Goal: Task Accomplishment & Management: Contribute content

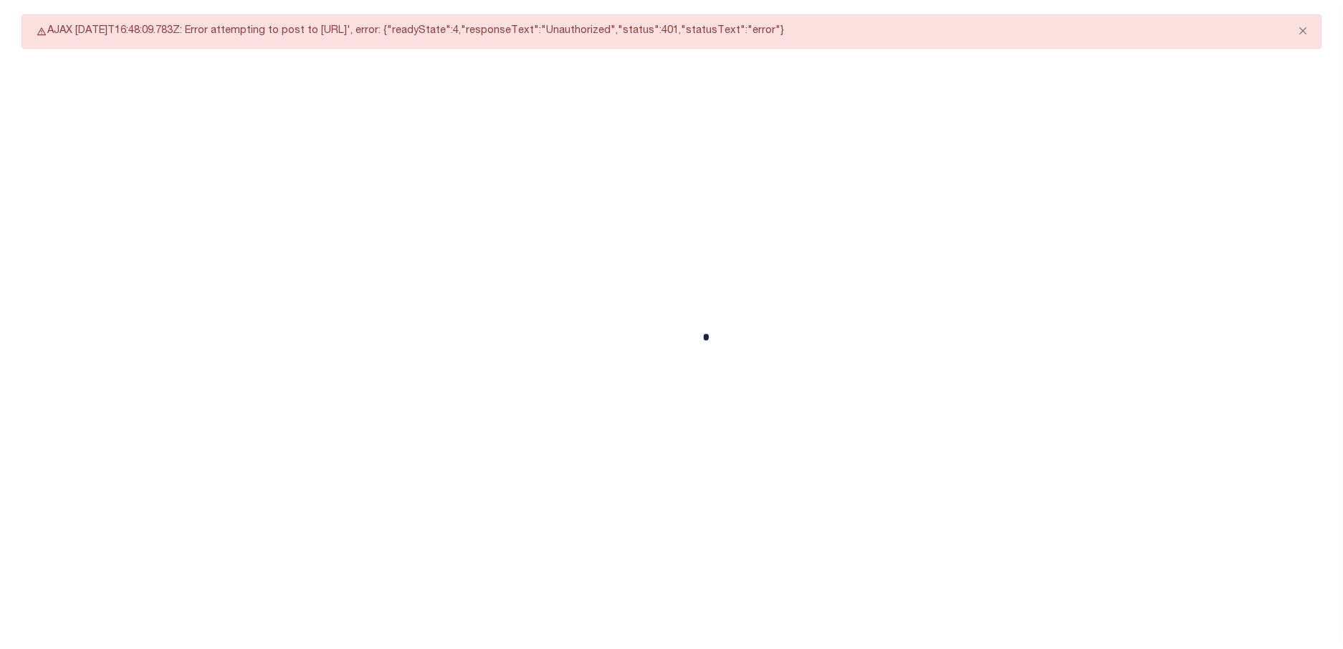
select select "CAC"
select select "CCK"
select select "USS"
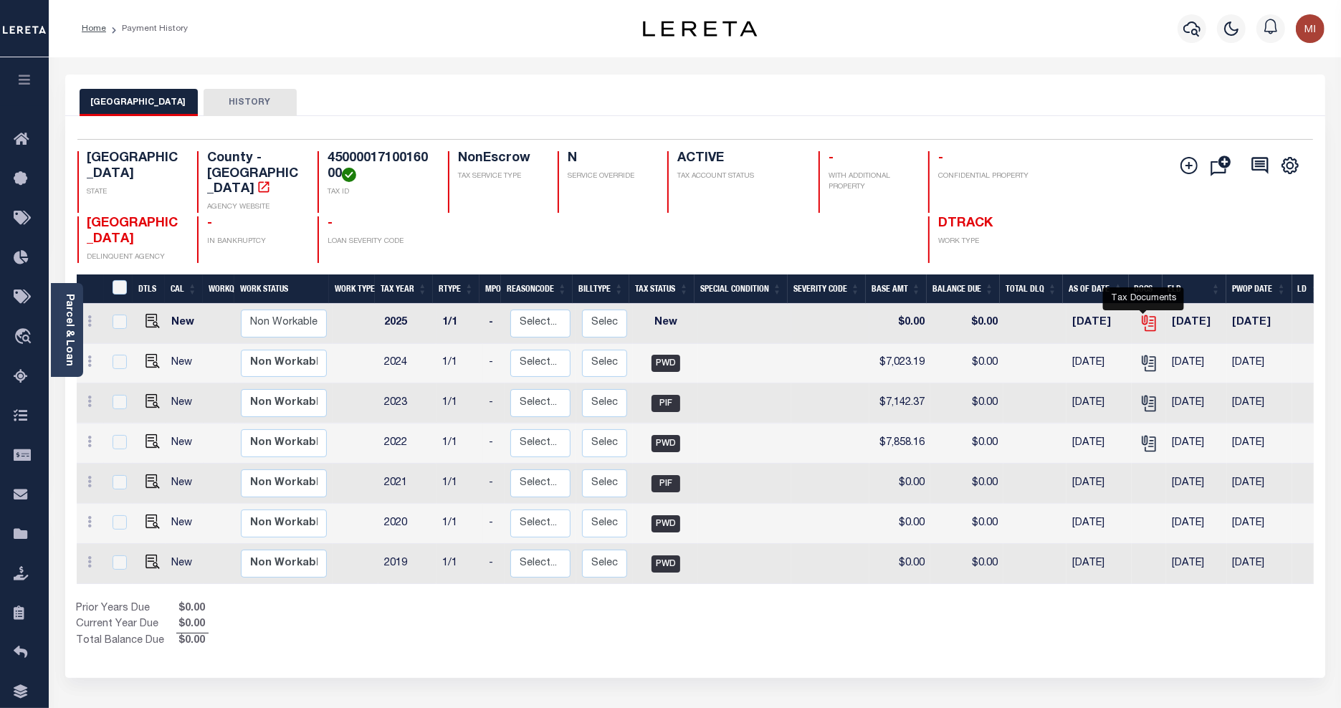
click at [1146, 314] on icon "" at bounding box center [1149, 323] width 19 height 19
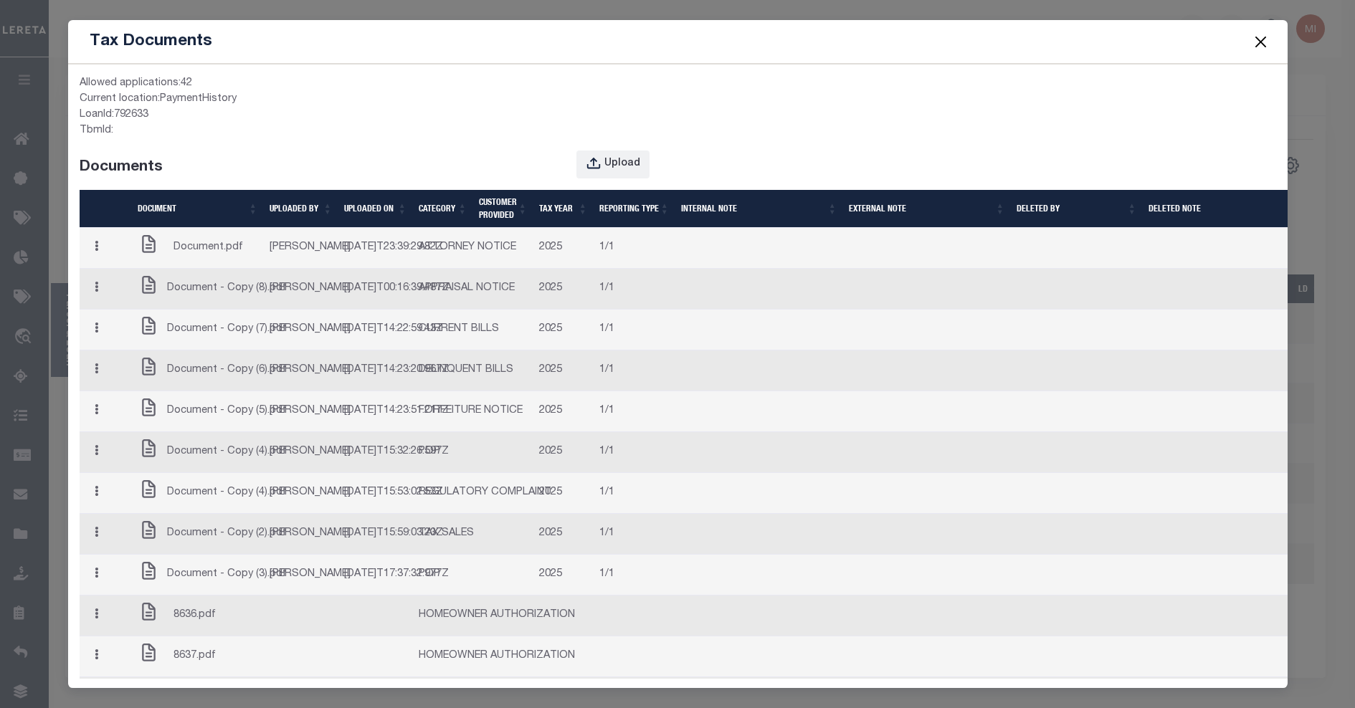
click at [202, 256] on span "Document.pdf" at bounding box center [208, 248] width 70 height 16
drag, startPoint x: 130, startPoint y: 133, endPoint x: 79, endPoint y: 74, distance: 78.8
click at [79, 74] on div "Allowed applications: 42 Current location: PaymentHistory LoanId: 792633 TbmId:…" at bounding box center [367, 703] width 599 height 1277
drag, startPoint x: 79, startPoint y: 74, endPoint x: 348, endPoint y: 118, distance: 272.5
click at [348, 118] on div "LoanId: 792633" at bounding box center [368, 116] width 576 height 16
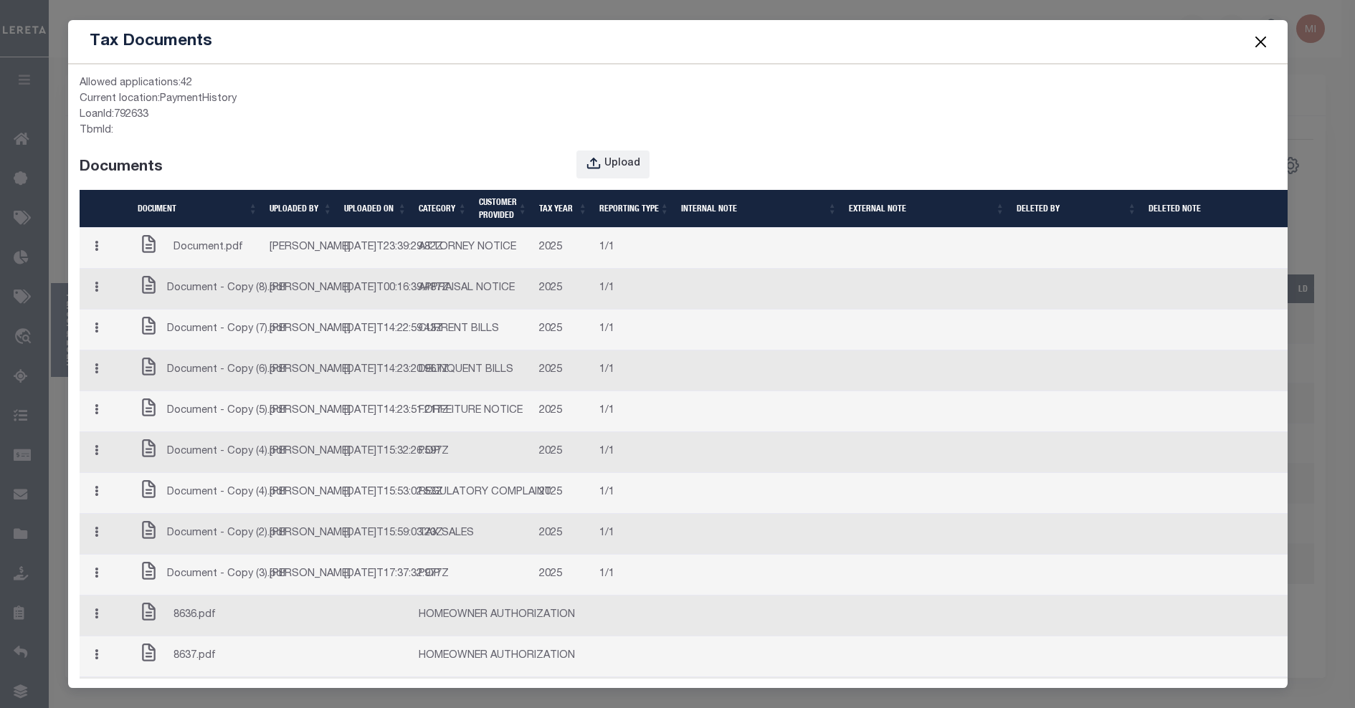
click at [94, 259] on button "button" at bounding box center [96, 248] width 22 height 28
click at [125, 287] on link "Edit Note" at bounding box center [126, 275] width 80 height 24
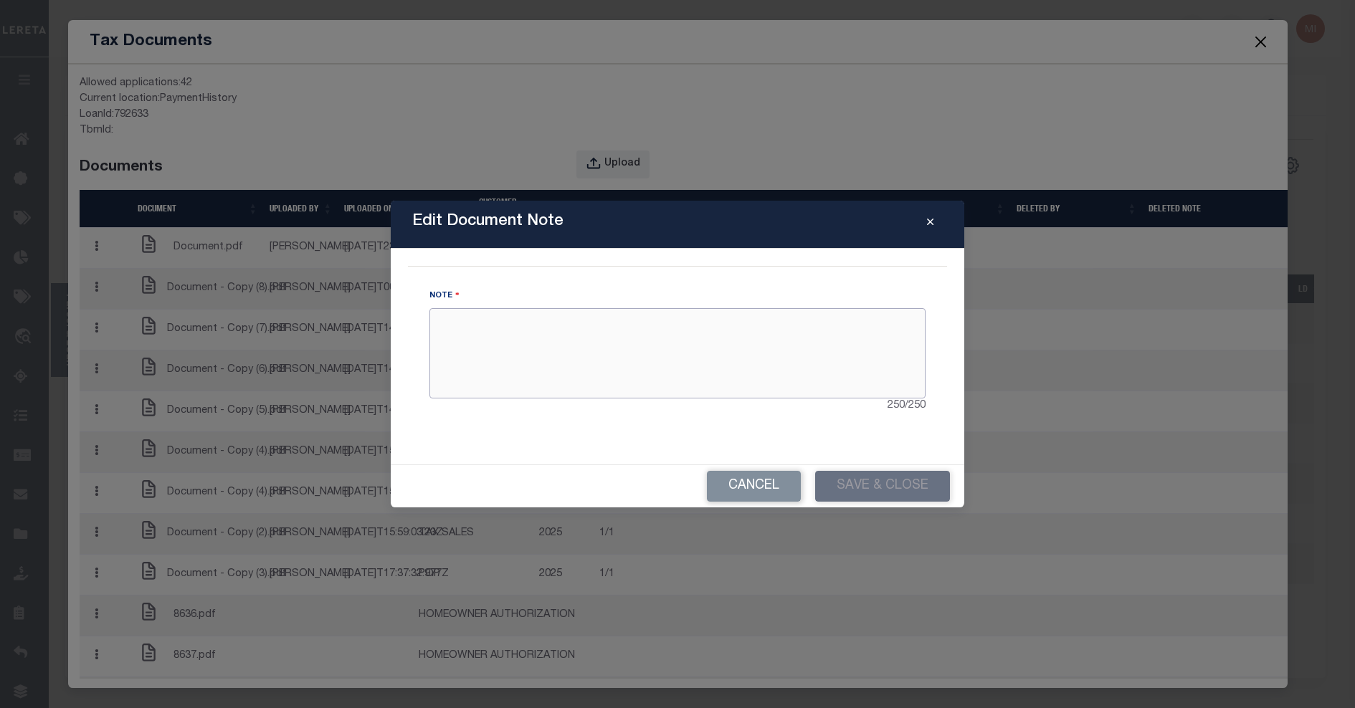
click at [456, 341] on textarea at bounding box center [677, 353] width 496 height 90
type textarea "hello"
click at [898, 475] on button "Save & Close" at bounding box center [882, 486] width 135 height 31
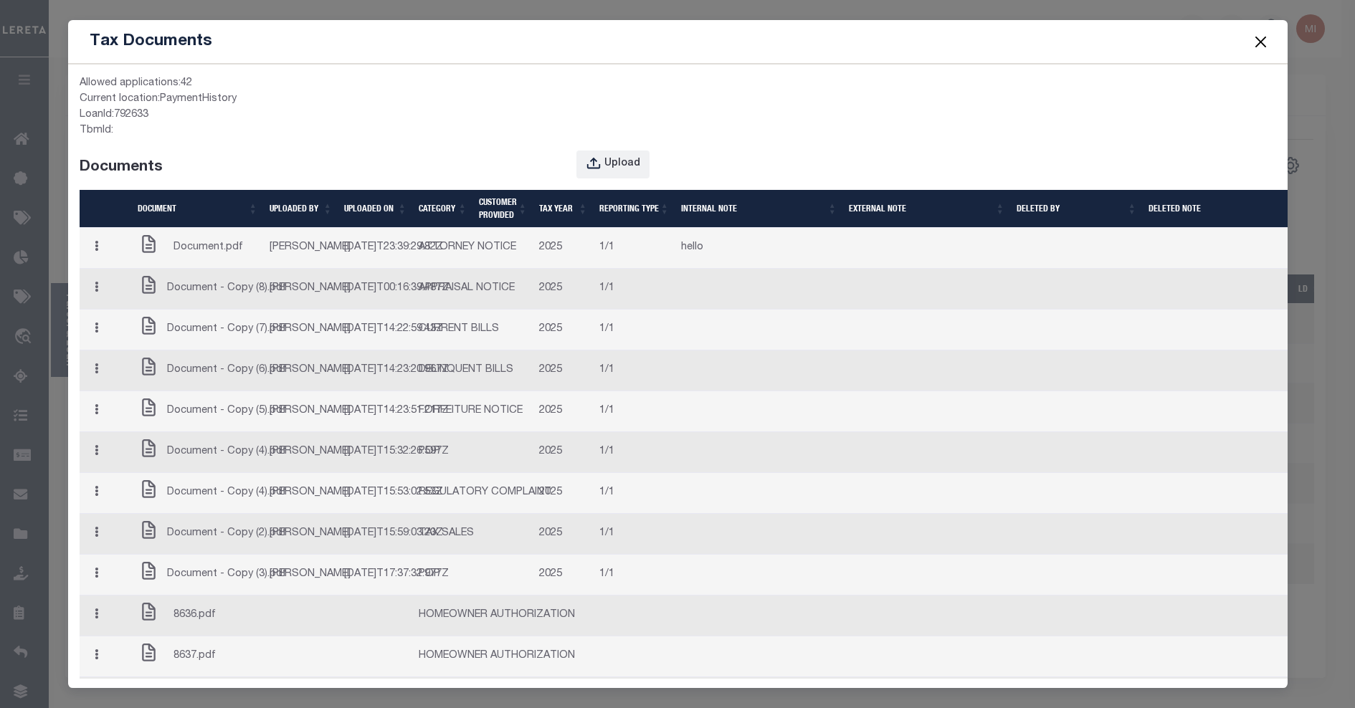
click at [98, 252] on icon "button" at bounding box center [97, 246] width 4 height 11
click at [131, 307] on link "Delete" at bounding box center [126, 299] width 80 height 24
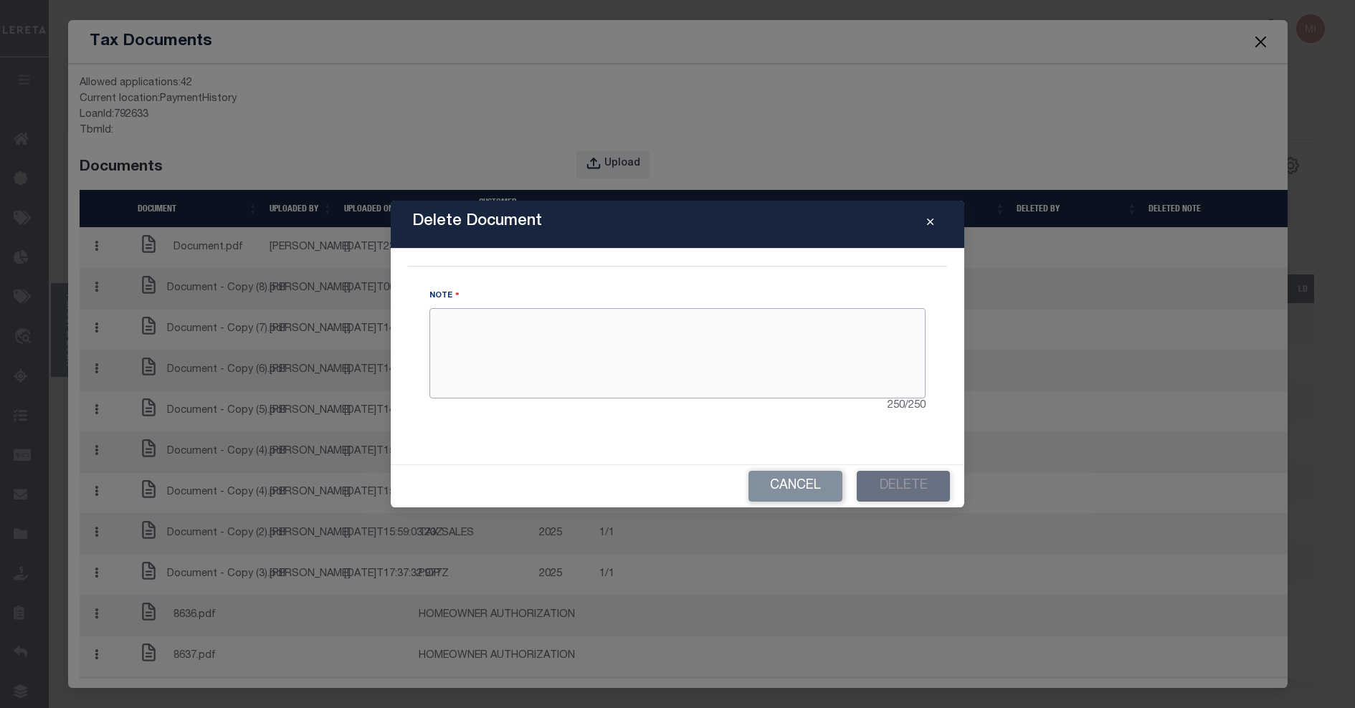
click at [522, 356] on textarea at bounding box center [677, 353] width 496 height 90
type textarea "test"
click at [901, 484] on button "Delete" at bounding box center [903, 486] width 93 height 31
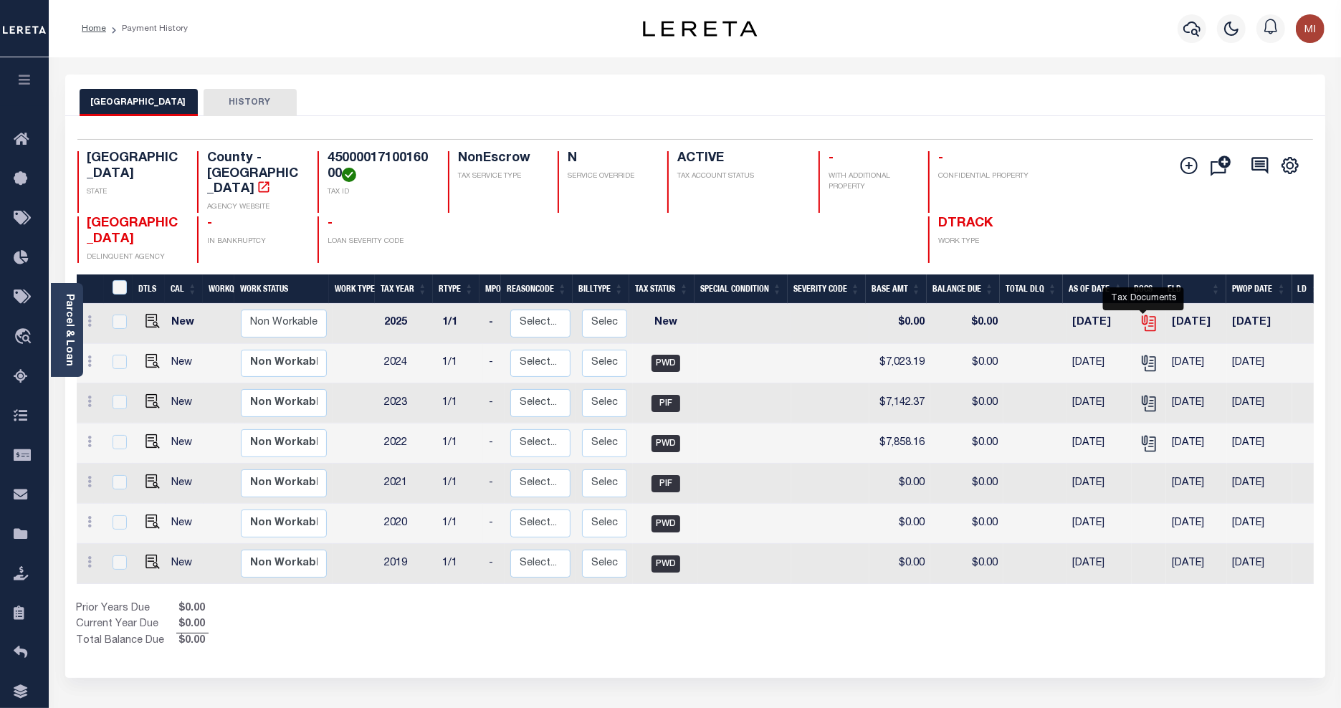
click at [1145, 315] on icon "" at bounding box center [1148, 320] width 11 height 11
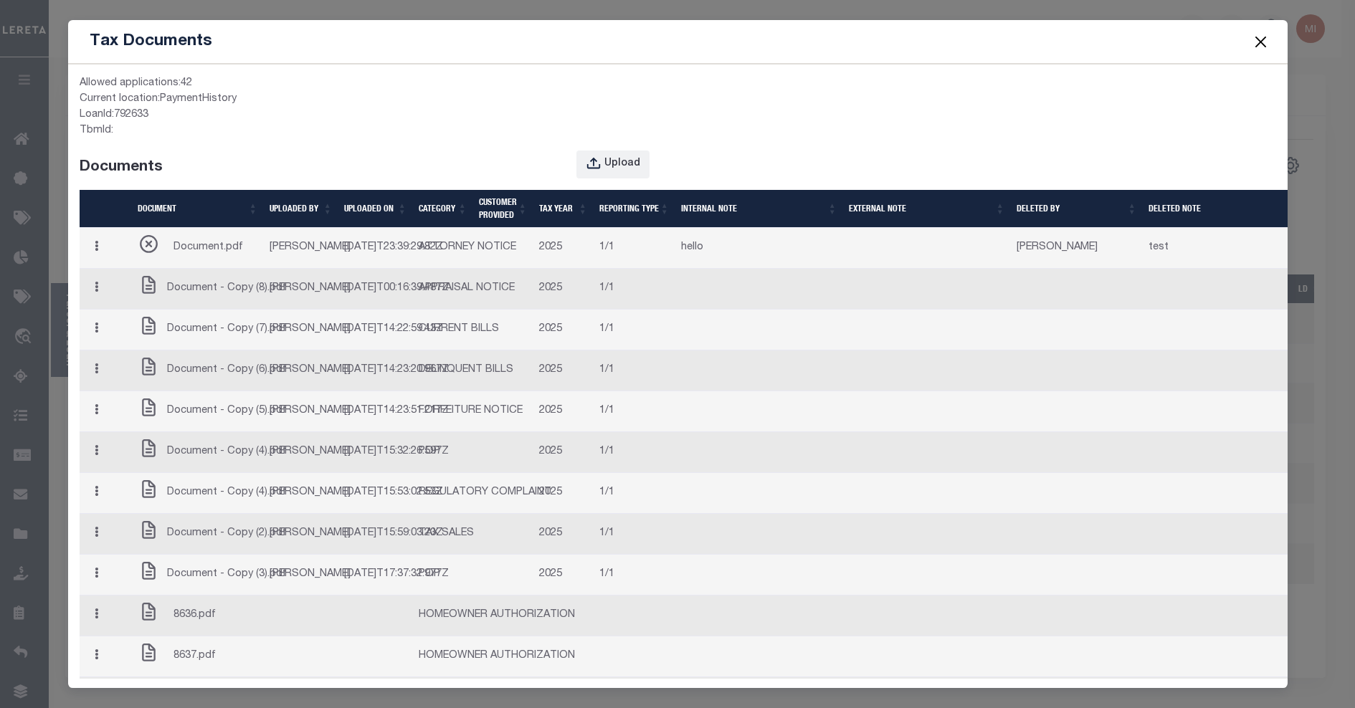
click at [98, 252] on icon "button" at bounding box center [97, 246] width 4 height 11
click at [116, 335] on link "Close" at bounding box center [126, 324] width 80 height 24
click at [95, 252] on icon "button" at bounding box center [97, 246] width 4 height 11
click at [113, 335] on link "Close" at bounding box center [126, 324] width 80 height 24
click at [94, 262] on button "button" at bounding box center [96, 248] width 22 height 28
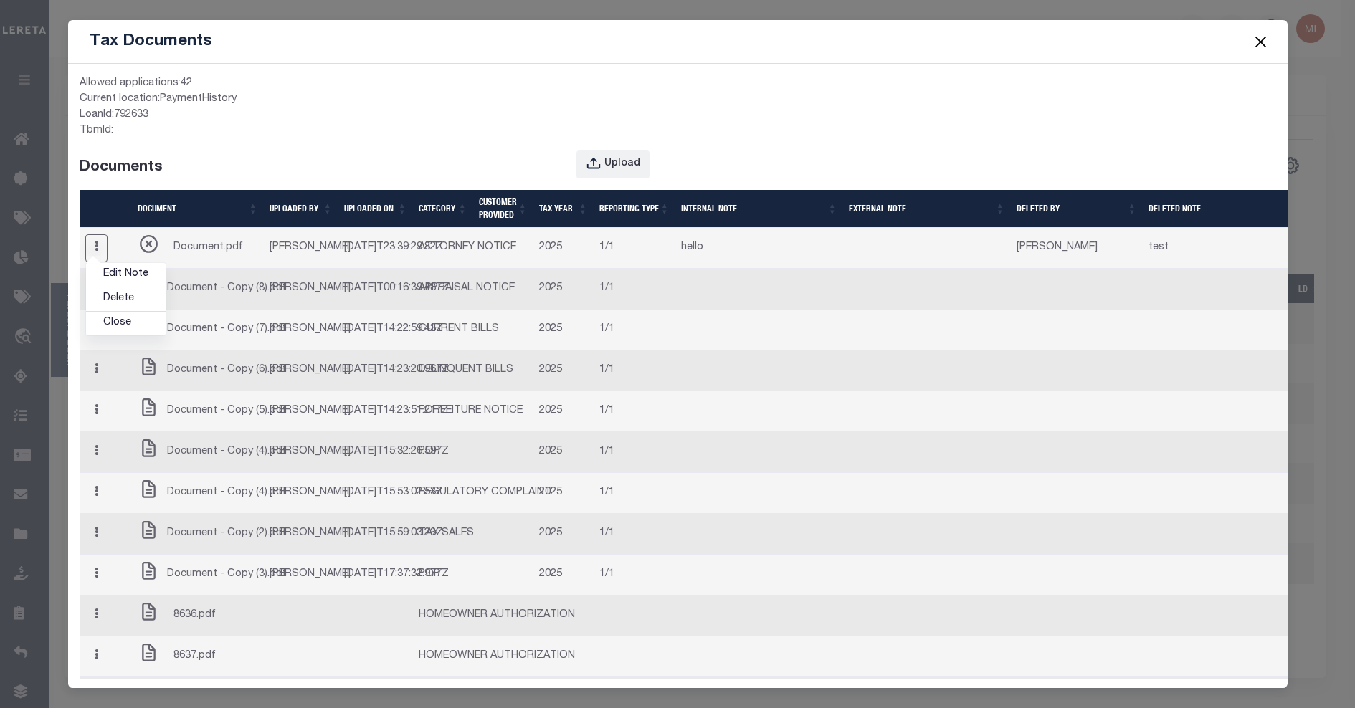
click at [552, 111] on div "LoanId: 792633" at bounding box center [368, 116] width 576 height 16
click at [589, 163] on icon "button" at bounding box center [594, 164] width 16 height 16
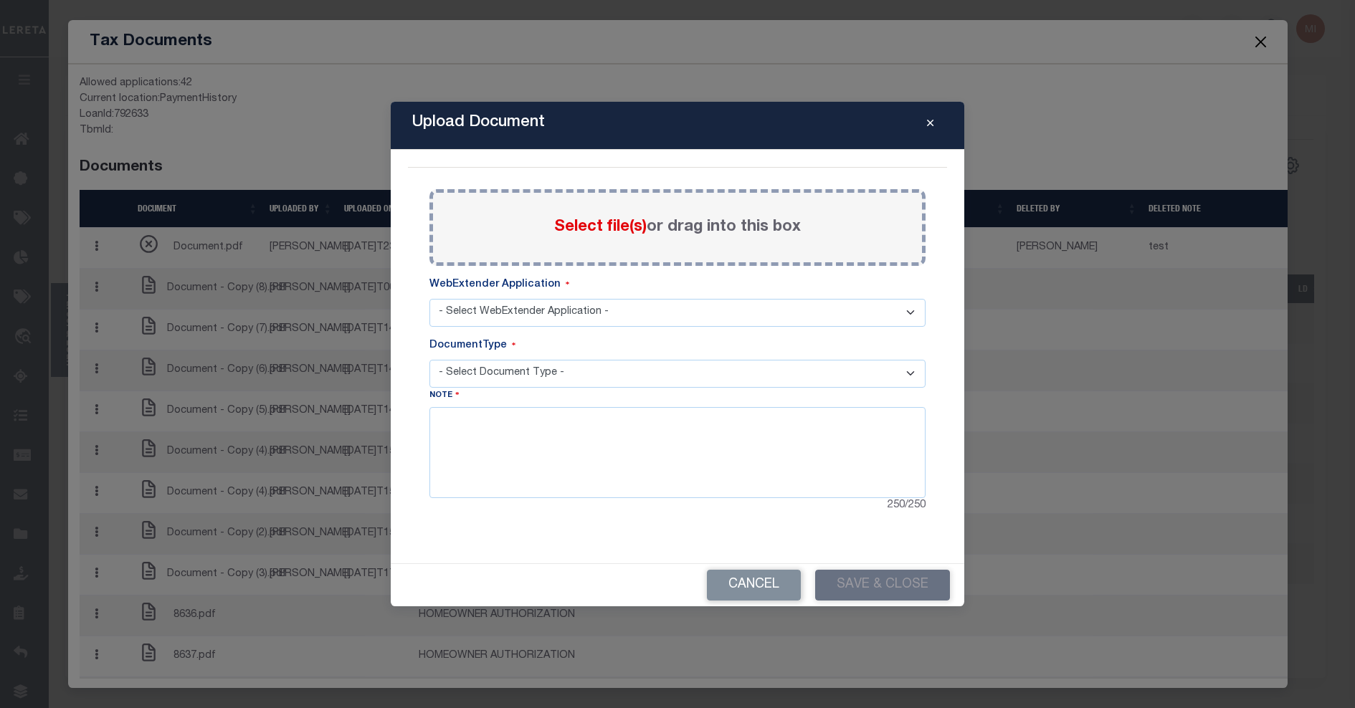
click at [611, 222] on span "Select file(s)" at bounding box center [600, 227] width 92 height 16
click at [0, 0] on input "Select file(s) or drag into this box" at bounding box center [0, 0] width 0 height 0
click at [531, 310] on select "- Select WebExtender Application - TDT_PMT_BKUP" at bounding box center [677, 313] width 496 height 28
select select "42"
click at [429, 299] on select "- Select WebExtender Application - TDT_PMT_BKUP" at bounding box center [677, 313] width 496 height 28
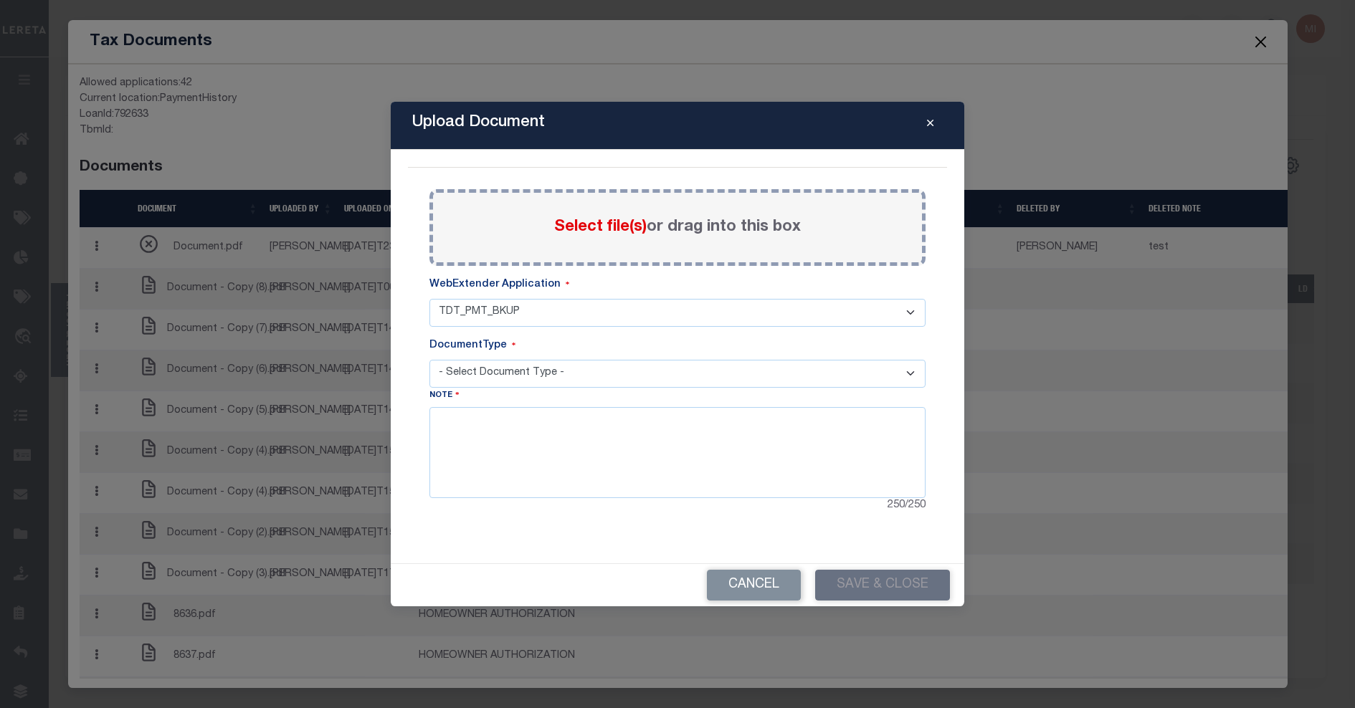
click at [515, 371] on select "- Select Document Type - TDT PAYMENT BACKUP" at bounding box center [677, 374] width 496 height 28
select select "TPB"
click at [429, 360] on select "- Select Document Type - TDT PAYMENT BACKUP" at bounding box center [677, 374] width 496 height 28
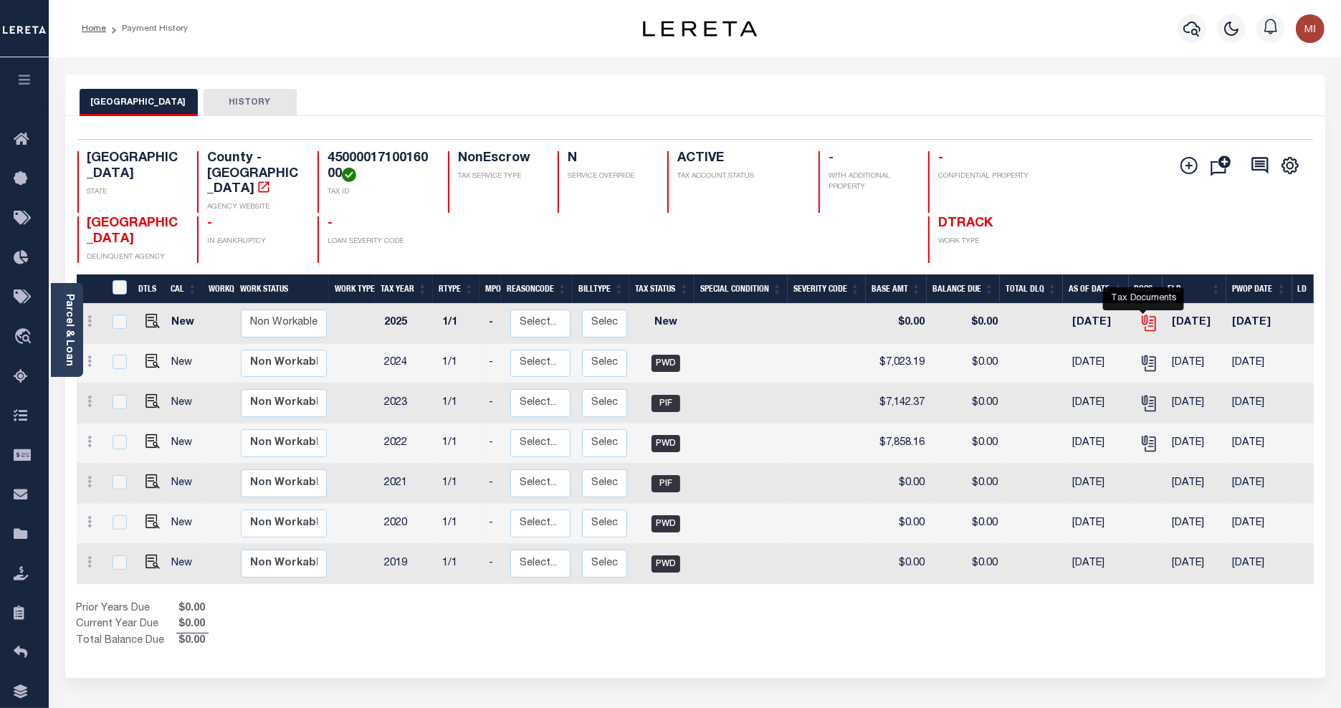
click at [1147, 314] on icon "" at bounding box center [1149, 323] width 19 height 19
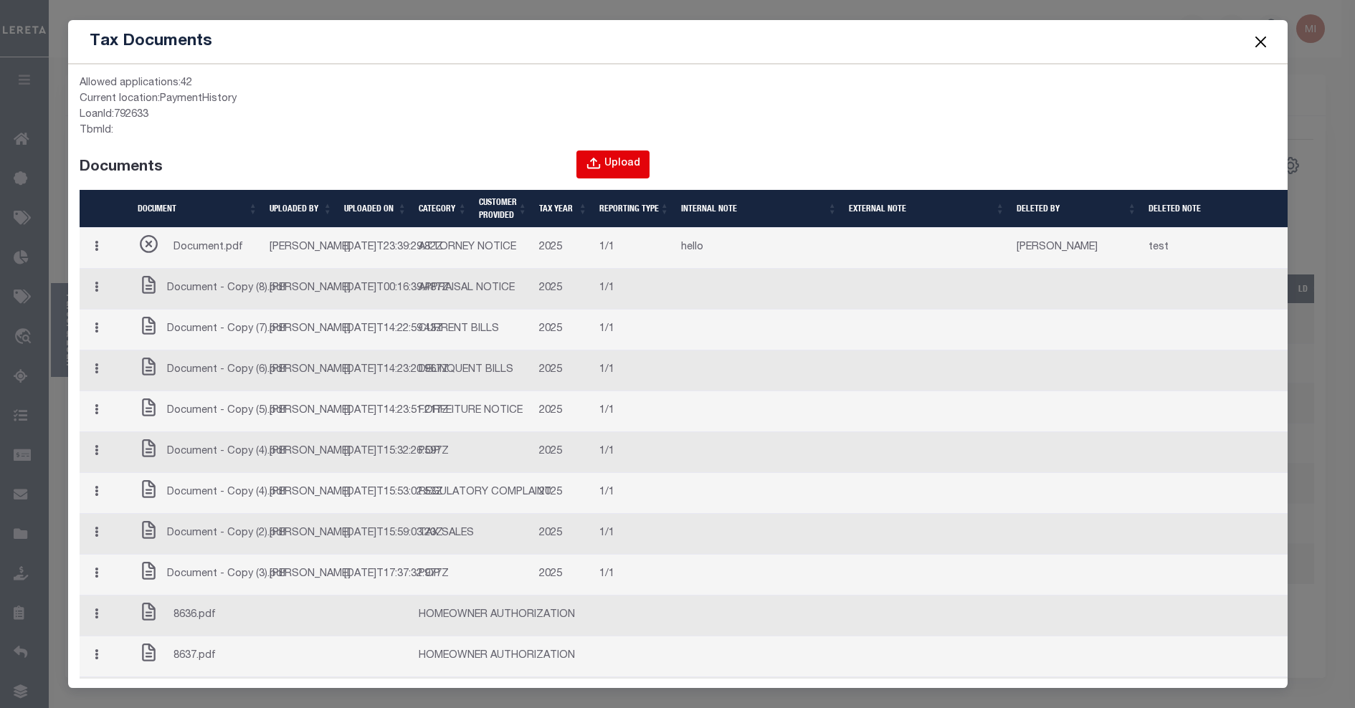
click at [615, 165] on div "Upload" at bounding box center [622, 164] width 36 height 16
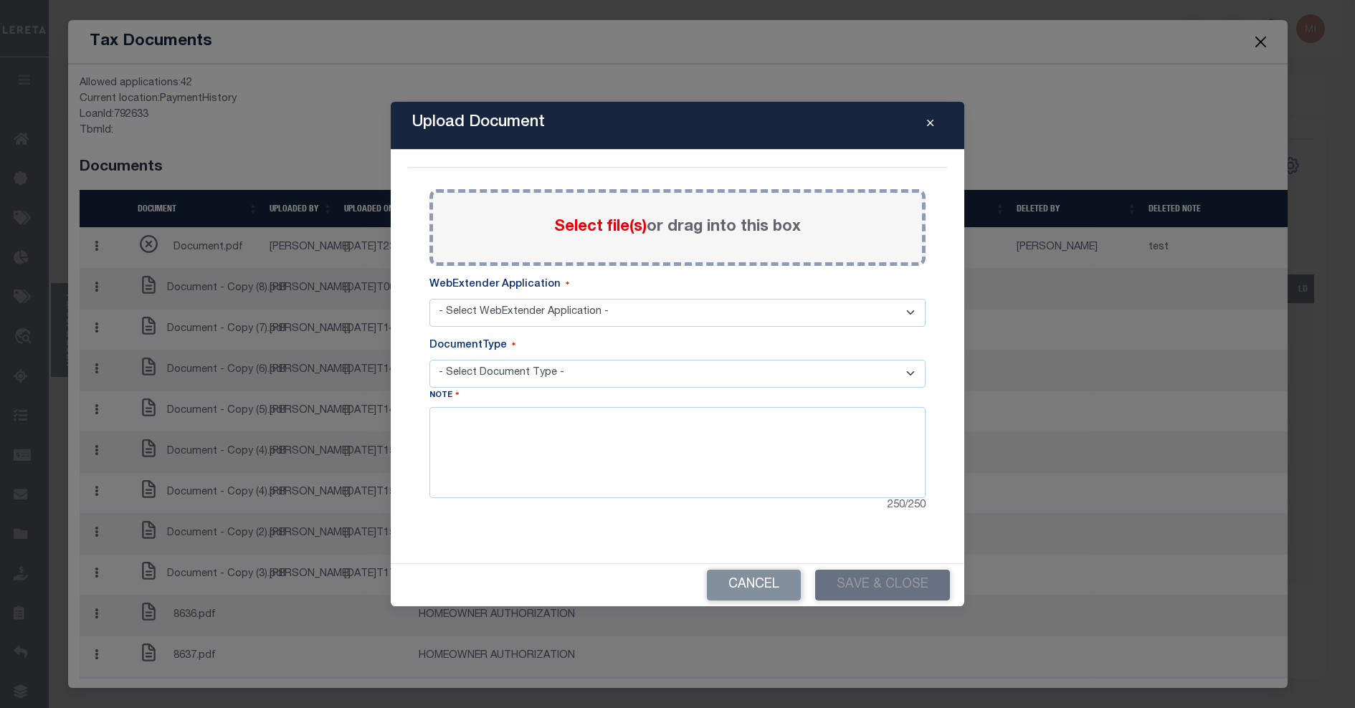
click at [640, 224] on span "Select file(s)" at bounding box center [600, 227] width 92 height 16
click at [0, 0] on input "Select file(s) or drag into this box" at bounding box center [0, 0] width 0 height 0
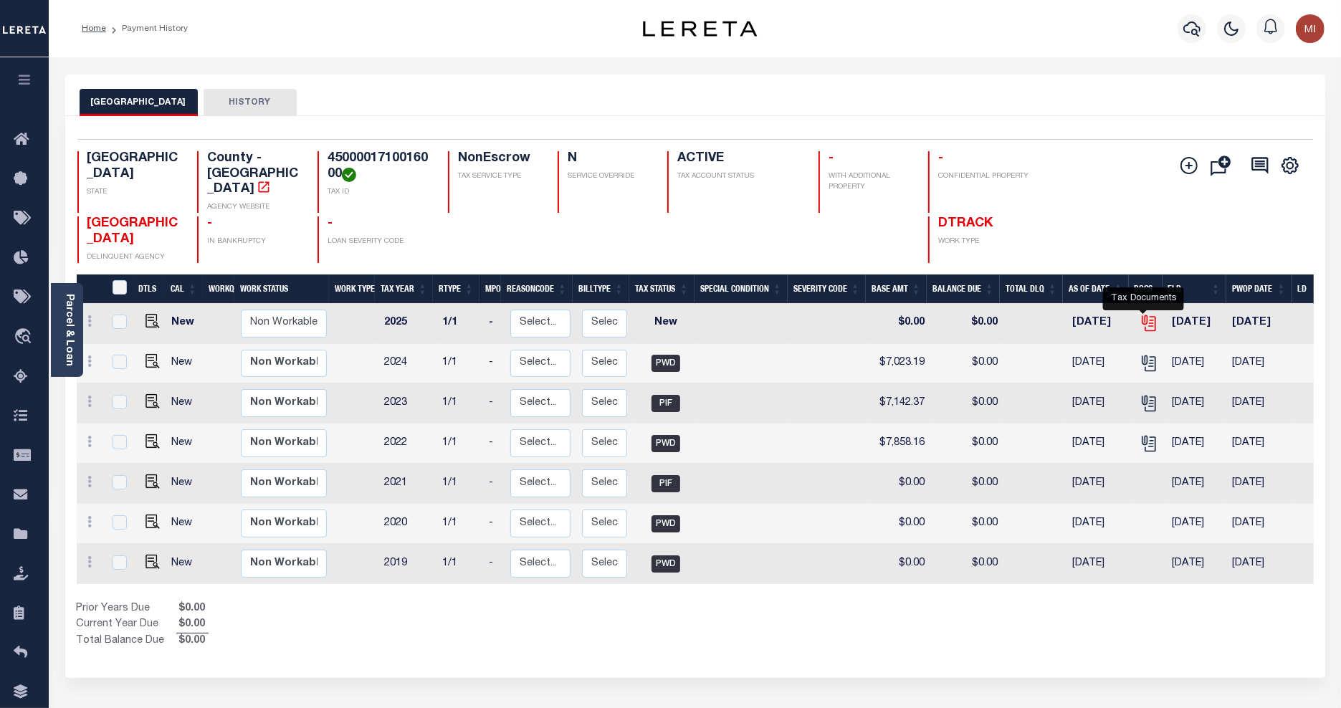
click at [1143, 315] on icon "" at bounding box center [1148, 320] width 11 height 11
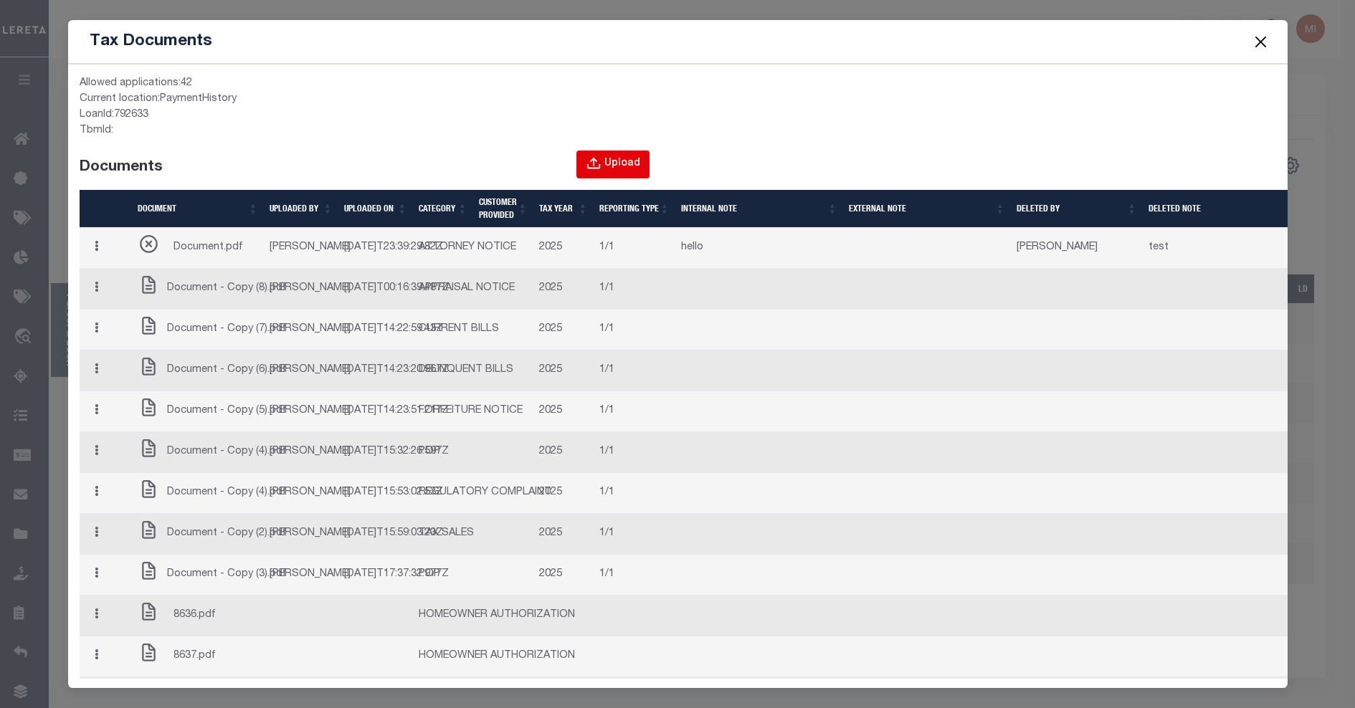
click at [620, 168] on div "Upload" at bounding box center [622, 164] width 36 height 16
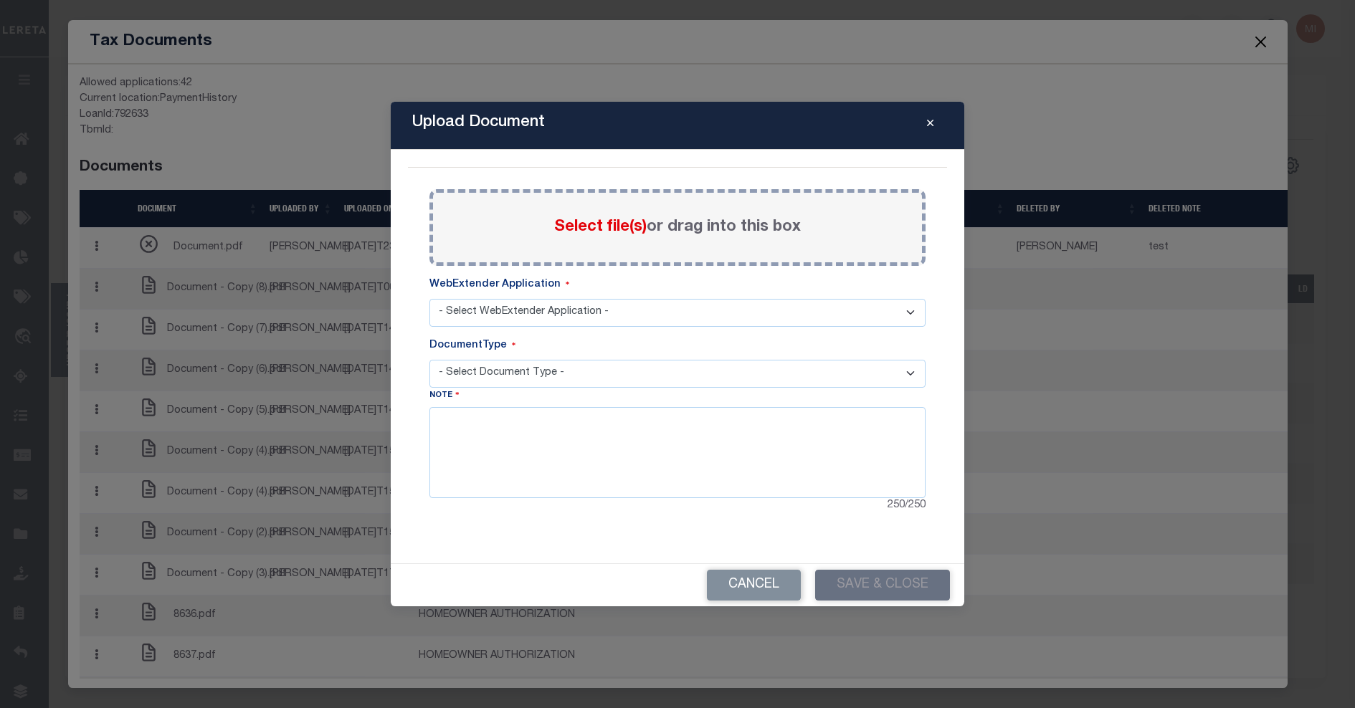
click at [618, 216] on label "Select file(s) or drag into this box" at bounding box center [677, 228] width 247 height 24
click at [0, 0] on input "Select file(s) or drag into this box" at bounding box center [0, 0] width 0 height 0
click at [542, 305] on select "- Select WebExtender Application - TDT_PMT_BKUP" at bounding box center [677, 313] width 496 height 28
select select "42"
click at [429, 299] on select "- Select WebExtender Application - TDT_PMT_BKUP" at bounding box center [677, 313] width 496 height 28
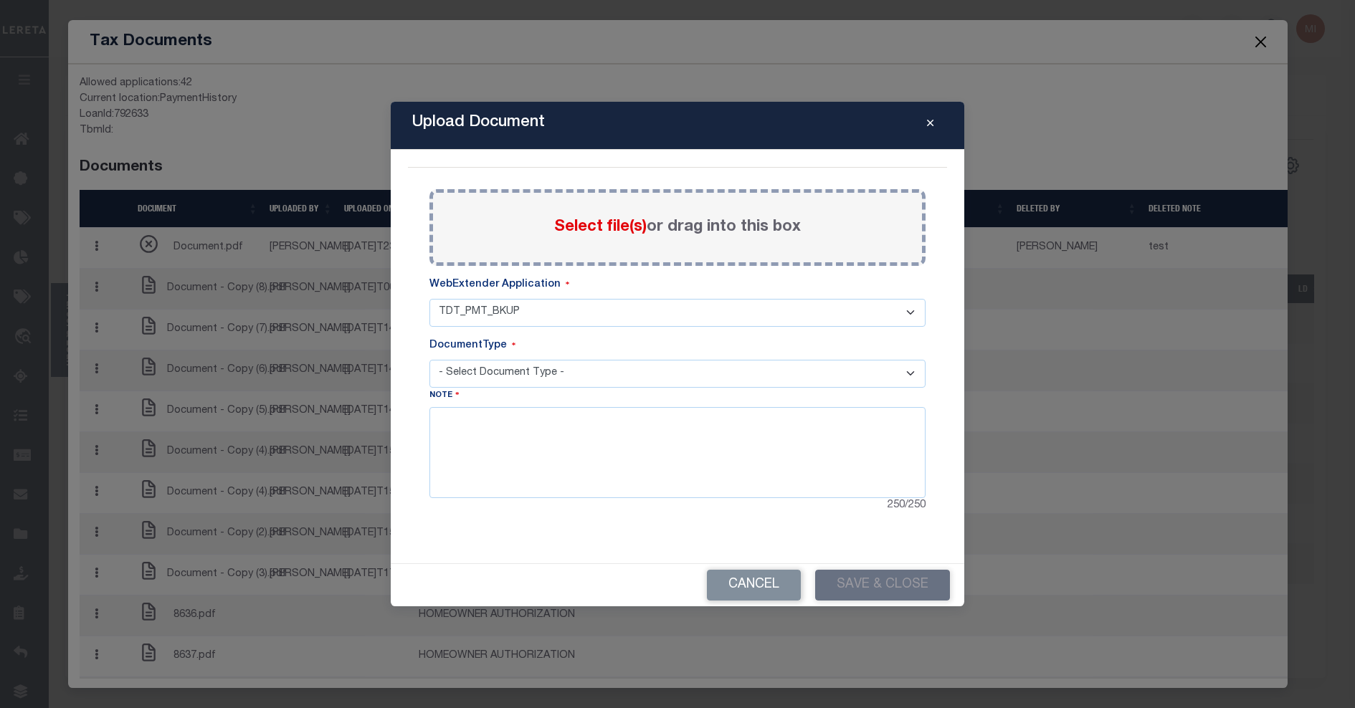
click at [530, 374] on select "- Select Document Type - TDT PAYMENT BACKUP" at bounding box center [677, 374] width 496 height 28
select select "TPB"
click at [429, 360] on select "- Select Document Type - TDT PAYMENT BACKUP" at bounding box center [677, 374] width 496 height 28
click at [535, 424] on textarea at bounding box center [677, 452] width 496 height 90
type textarea "asdfasdf"
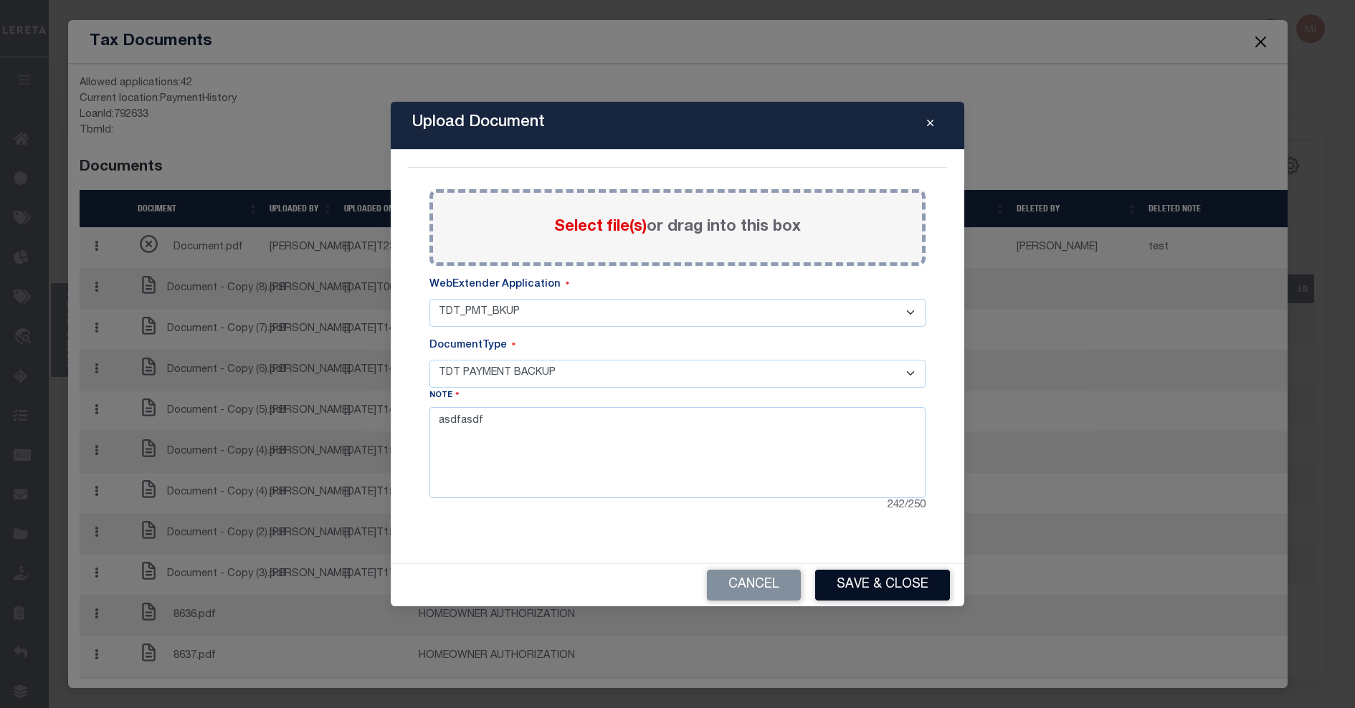
click at [887, 588] on button "Save & Close" at bounding box center [882, 585] width 135 height 31
